Goal: Navigation & Orientation: Find specific page/section

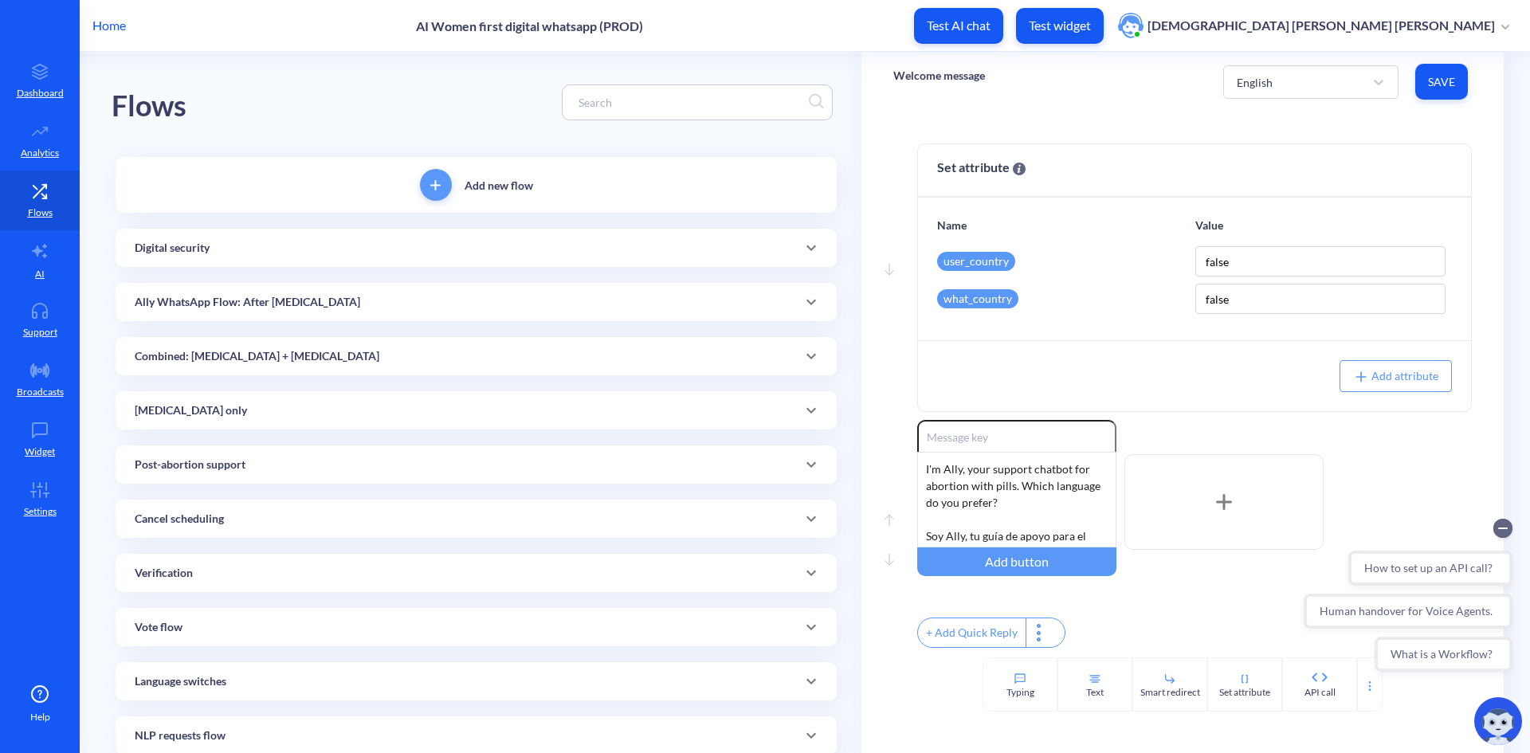
scroll to position [558, 0]
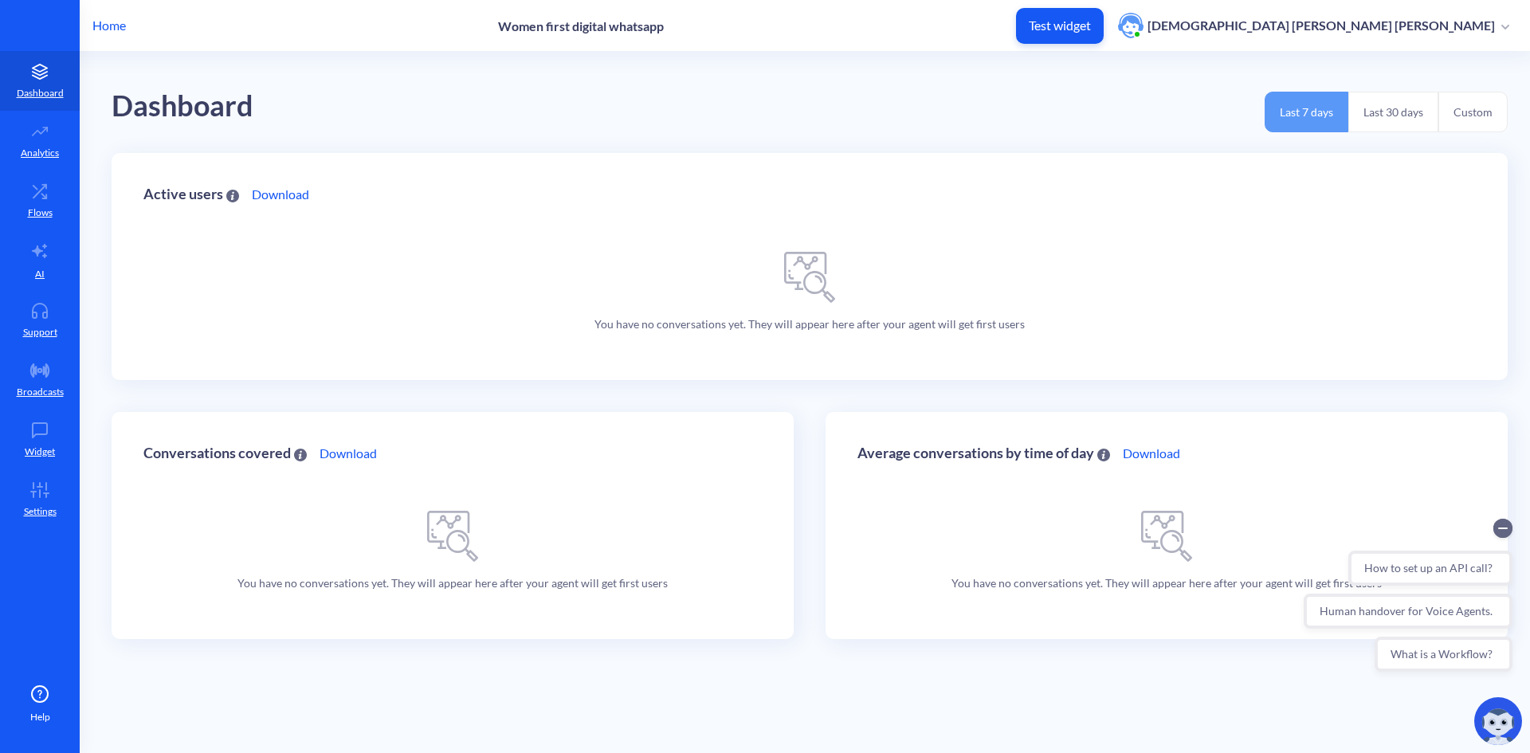
drag, startPoint x: 1305, startPoint y: 237, endPoint x: 1327, endPoint y: 155, distance: 85.1
click at [861, 237] on div "Active users Download You have no conversations yet. They will appear here afte…" at bounding box center [810, 266] width 1396 height 227
